Goal: Task Accomplishment & Management: Manage account settings

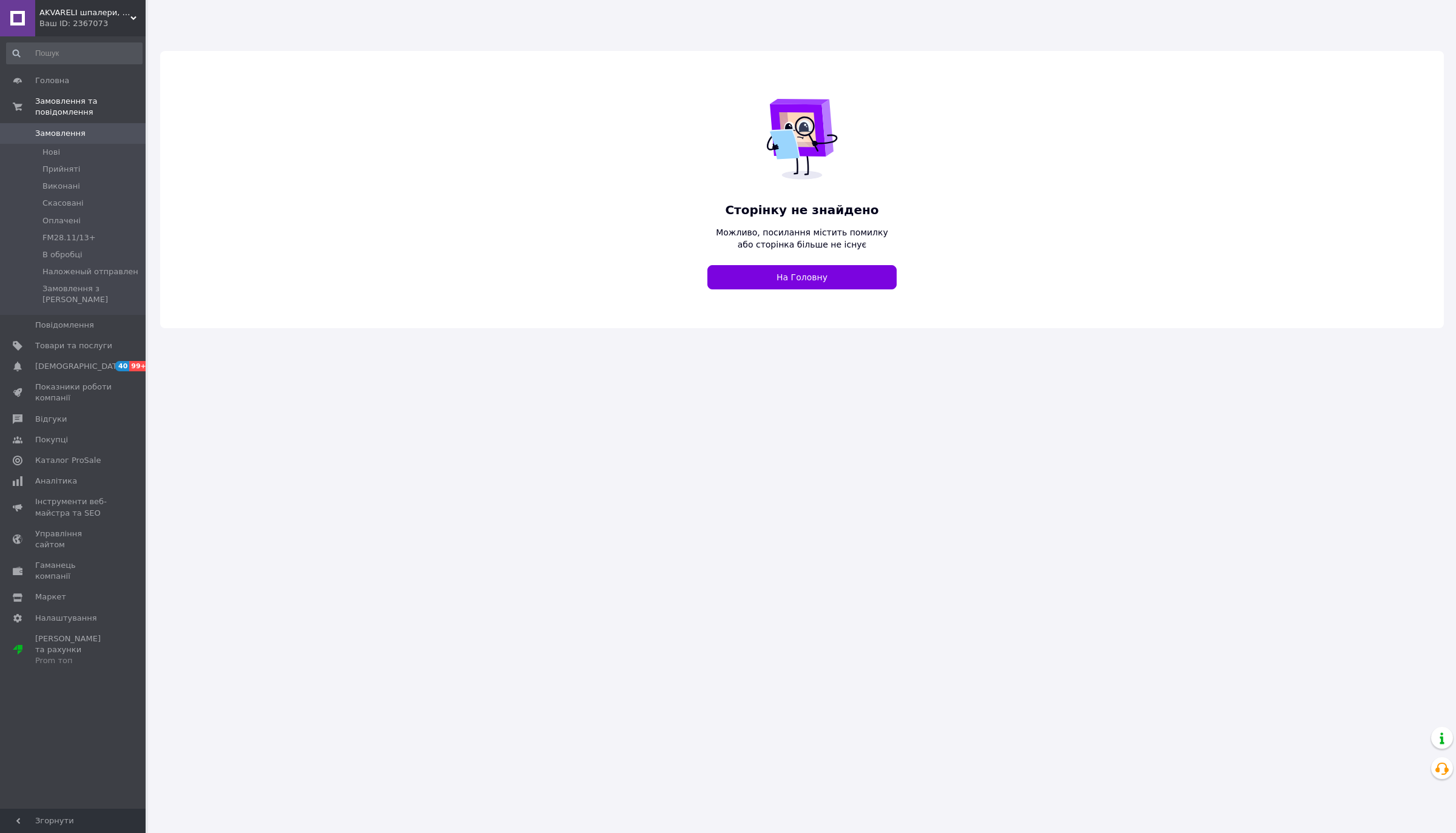
click at [80, 29] on div "AKVARELI шпалери, люстри, товари для дому Ваш ID: 2367073" at bounding box center [90, 18] width 110 height 37
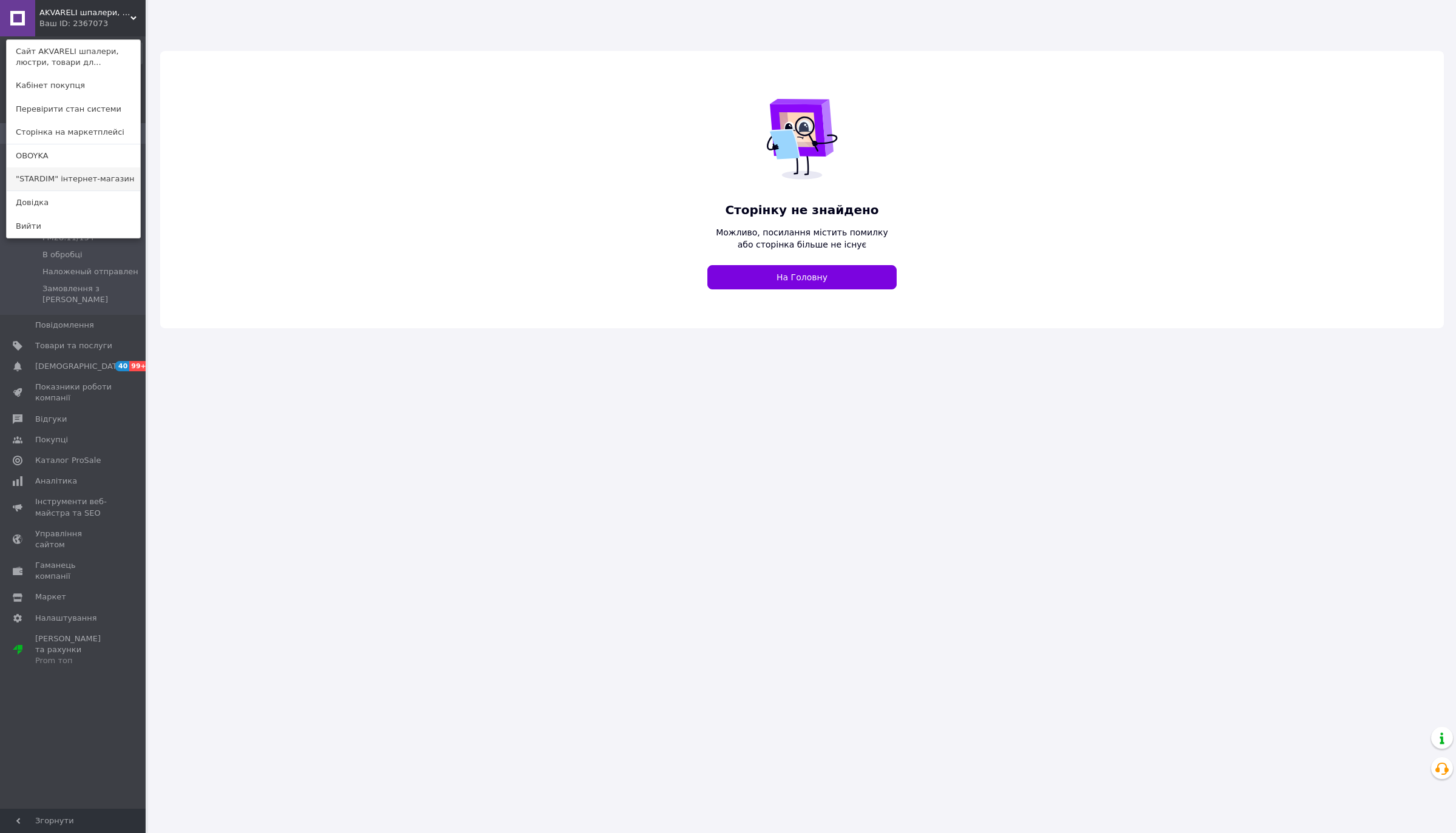
click at [47, 187] on link ""STARDIM" інтернет-магазин" at bounding box center [73, 179] width 134 height 23
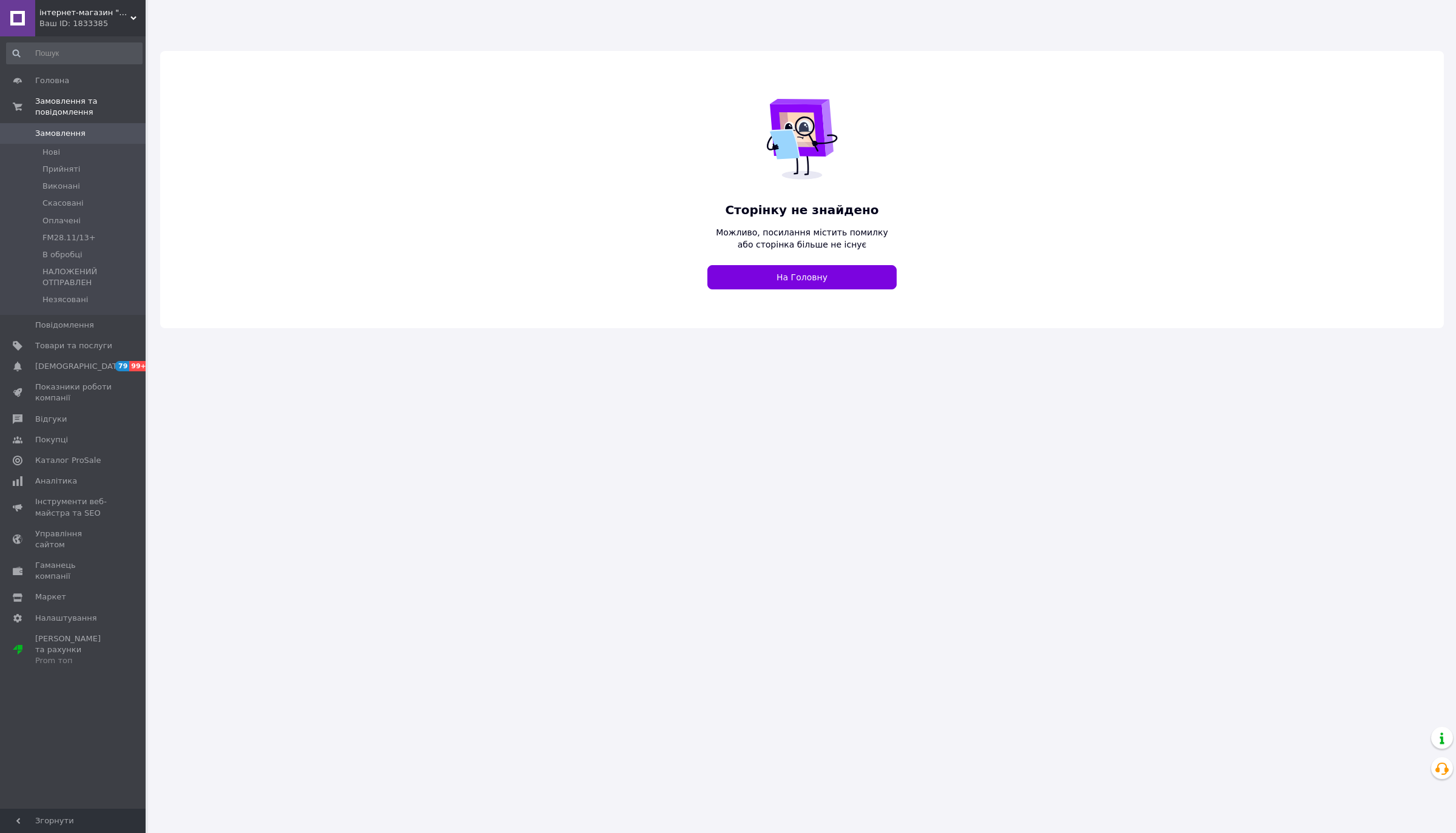
click at [77, 20] on div "Ваш ID: 1833385" at bounding box center [92, 24] width 106 height 11
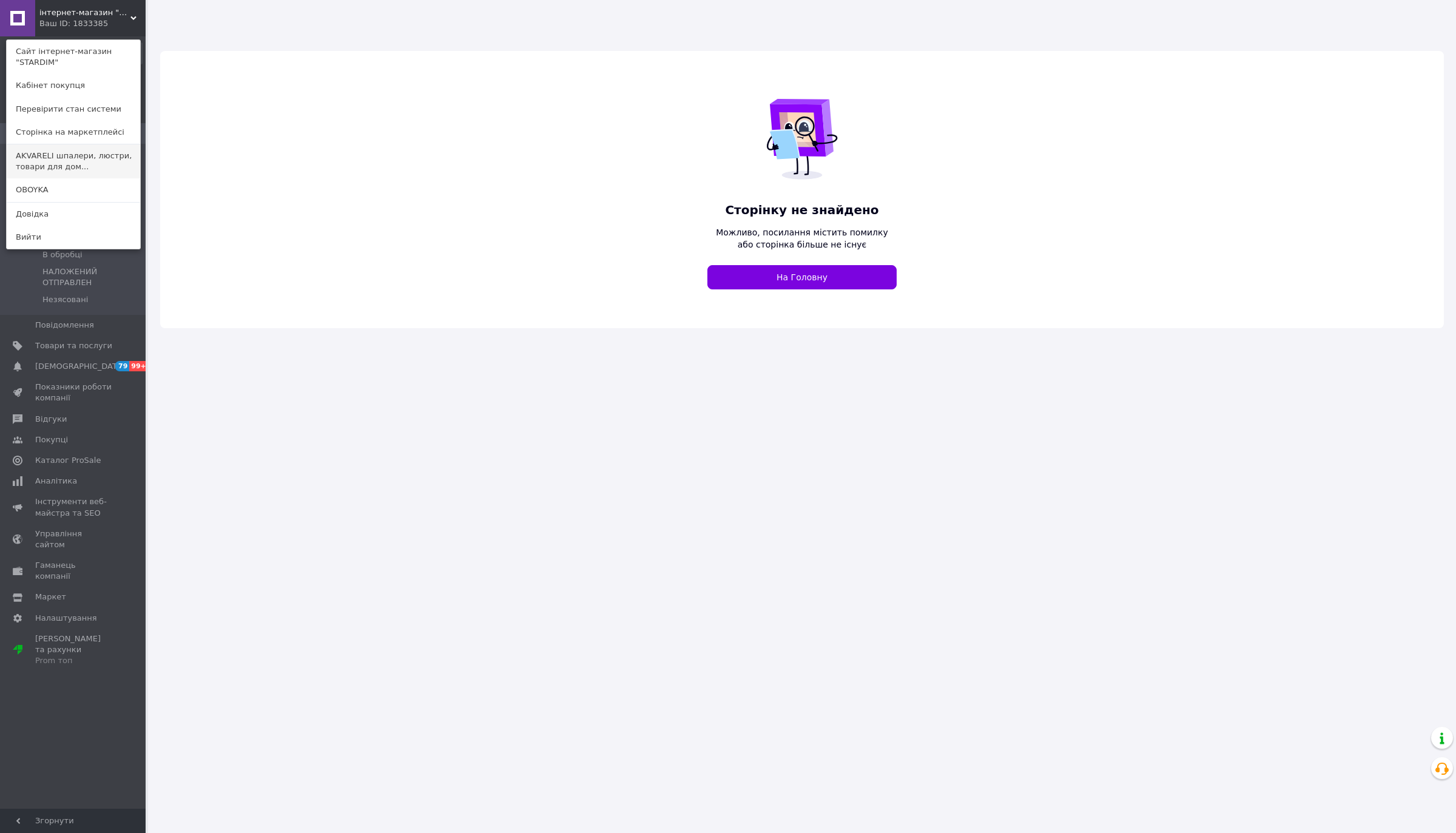
click at [60, 158] on link "AKVARELI шпалери, люстри, товари для дом..." at bounding box center [73, 161] width 134 height 34
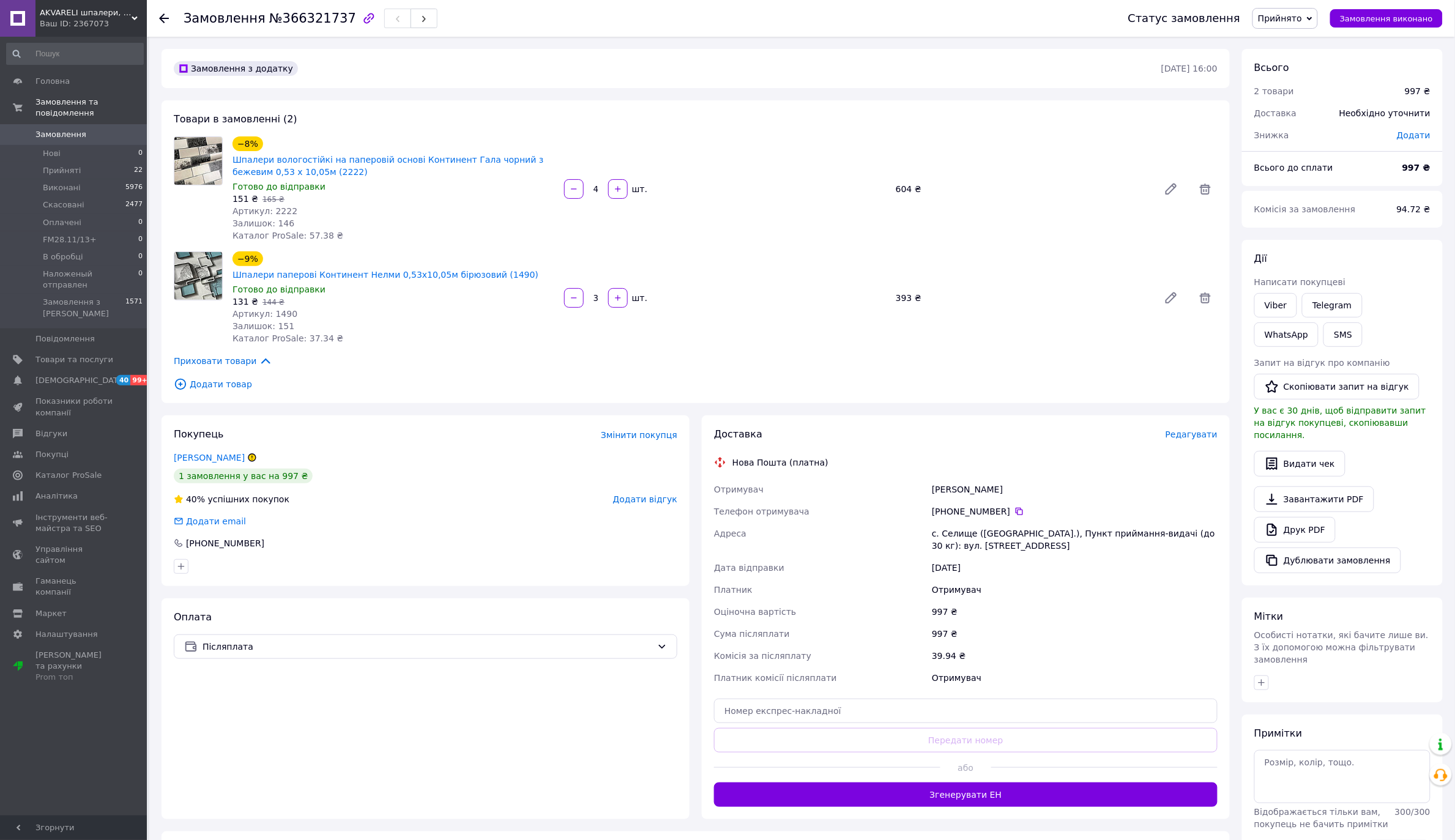
click at [455, 377] on span "Додати товар" at bounding box center [696, 384] width 1044 height 13
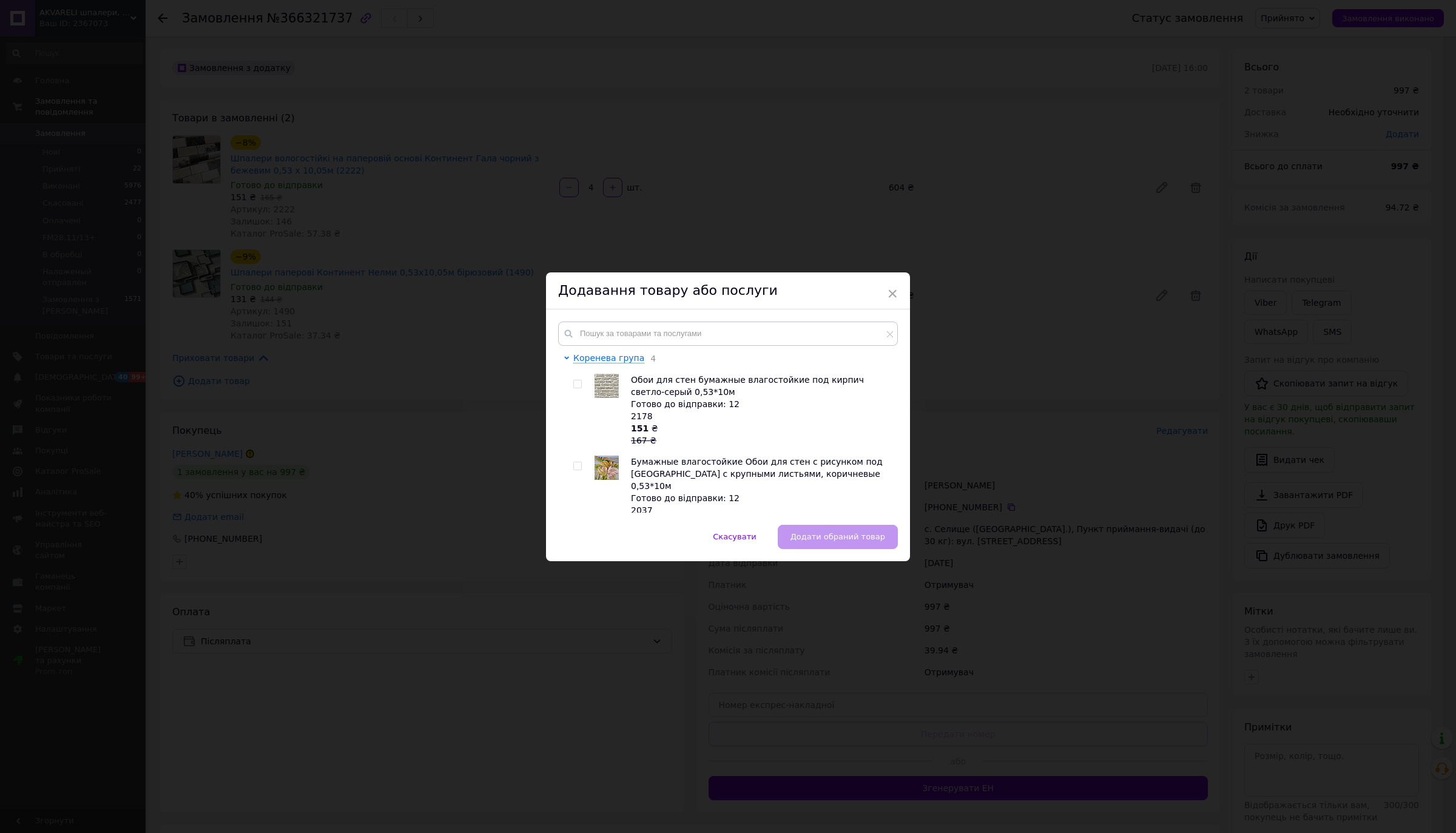
click at [329, 539] on div "× Додавання товару або послуги Коренева група 4 Обои для стен бумажные влагосто…" at bounding box center [728, 416] width 1456 height 833
